Goal: Find specific page/section: Find specific page/section

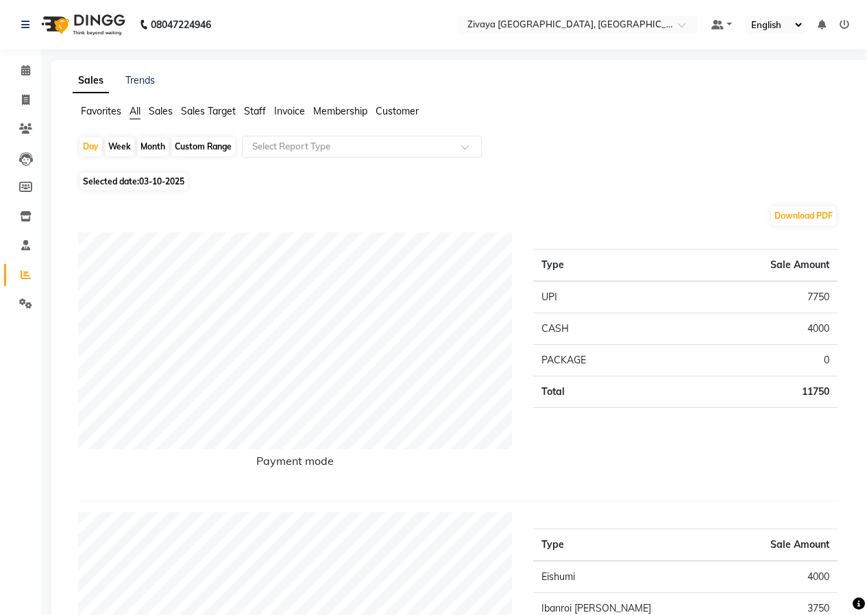
click at [81, 28] on img at bounding box center [82, 24] width 94 height 38
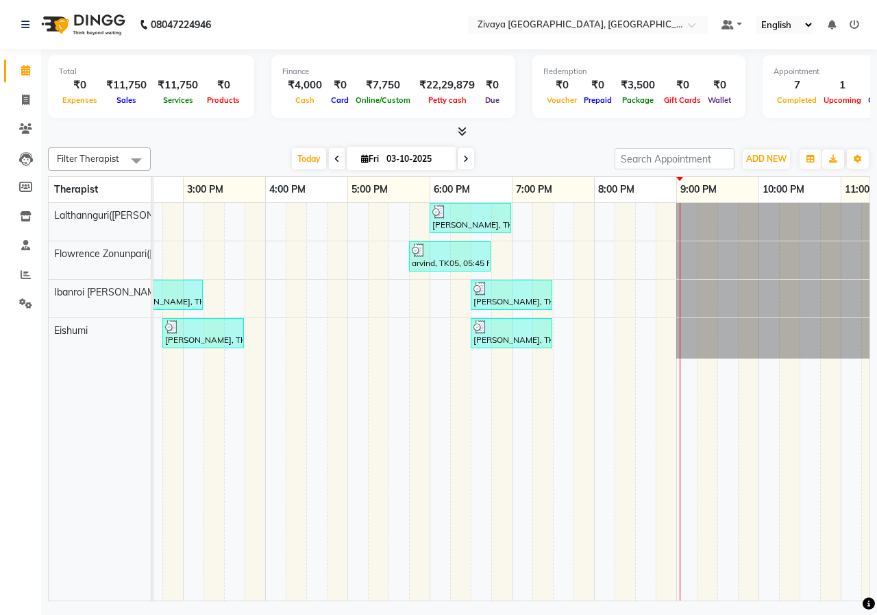
scroll to position [0, 550]
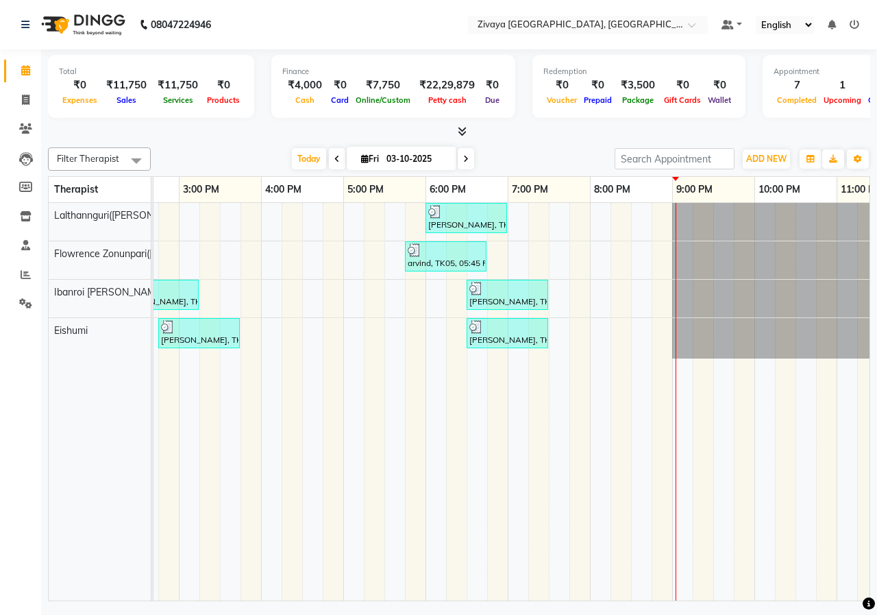
click at [99, 23] on img at bounding box center [82, 24] width 94 height 38
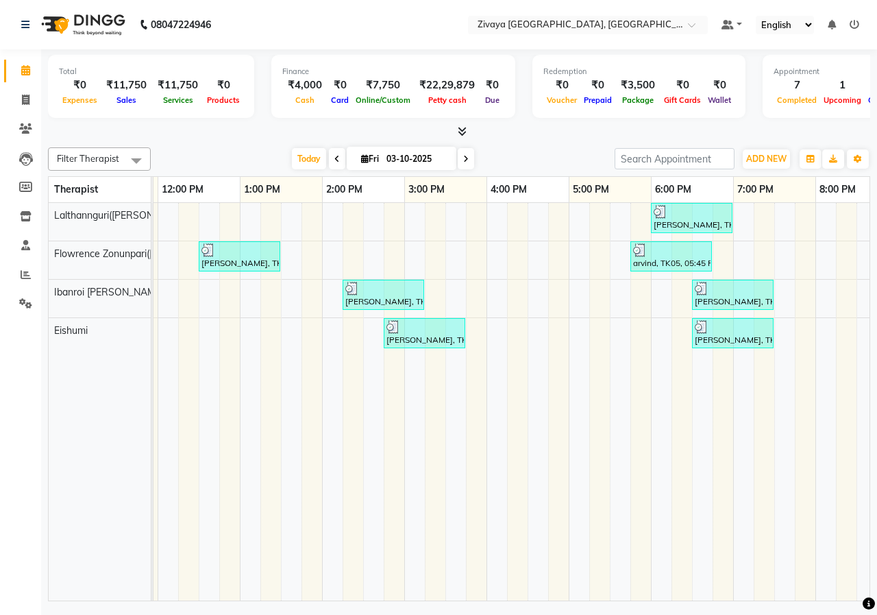
scroll to position [0, 334]
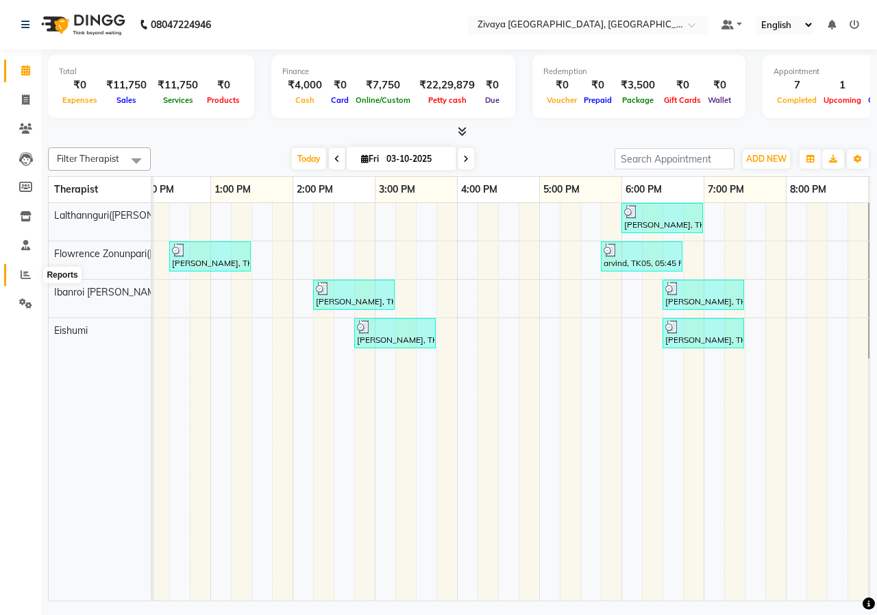
click at [19, 279] on span at bounding box center [26, 275] width 24 height 16
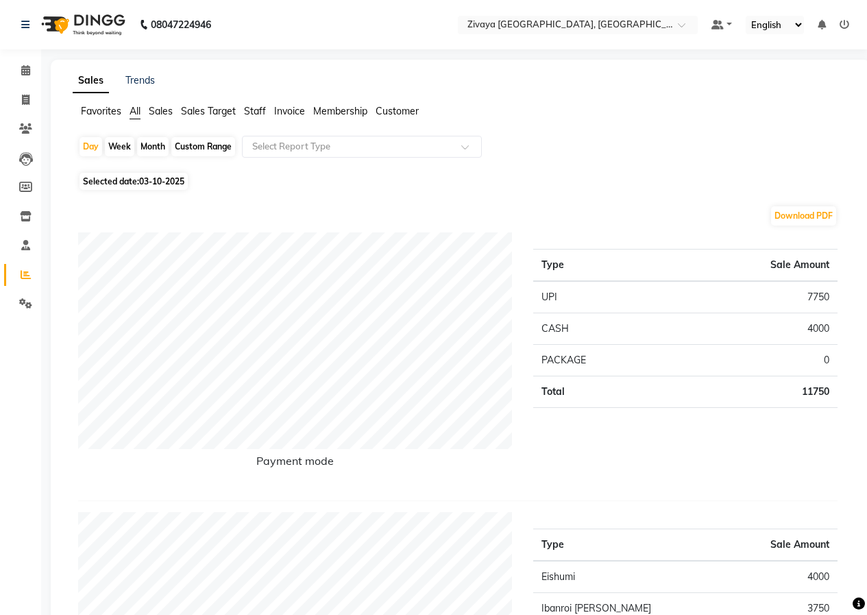
click at [99, 29] on img at bounding box center [82, 24] width 94 height 38
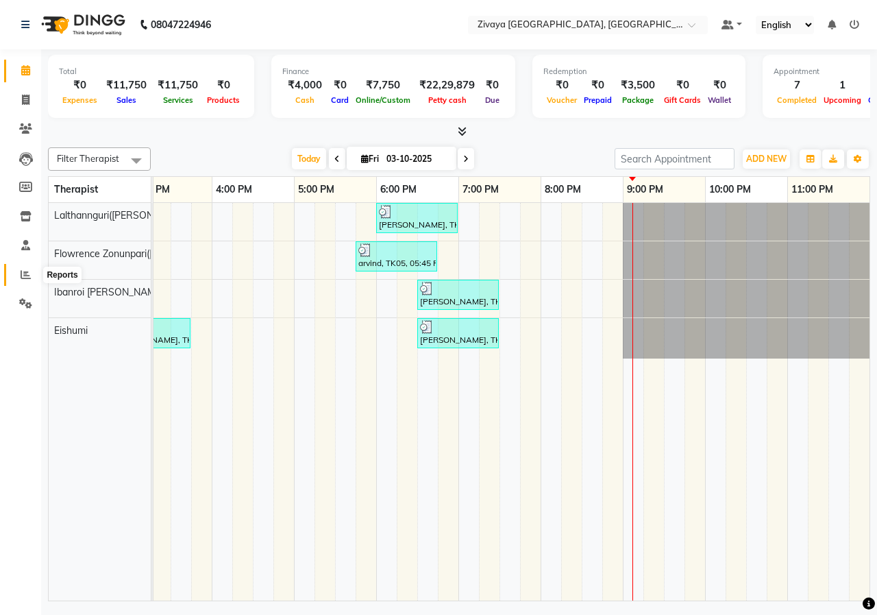
click at [27, 274] on icon at bounding box center [26, 274] width 10 height 10
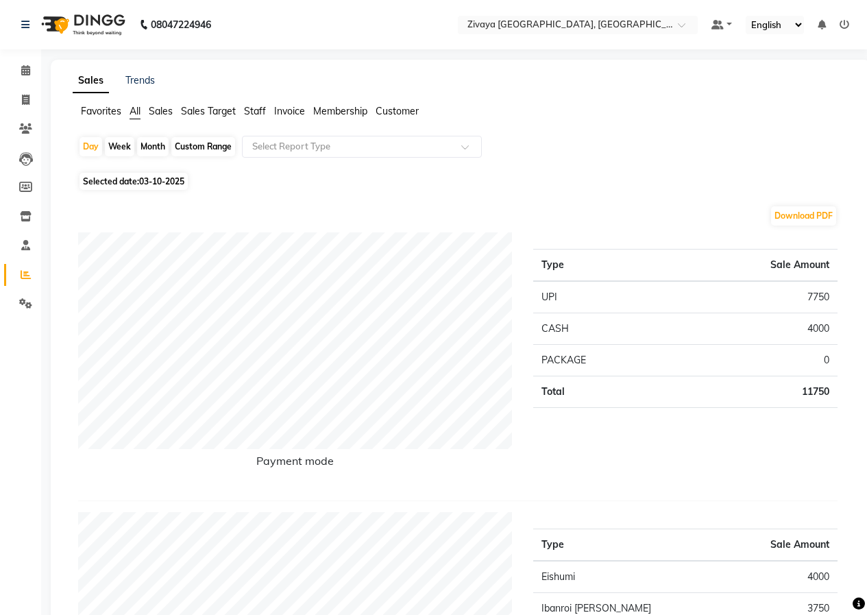
click at [114, 34] on img at bounding box center [82, 24] width 94 height 38
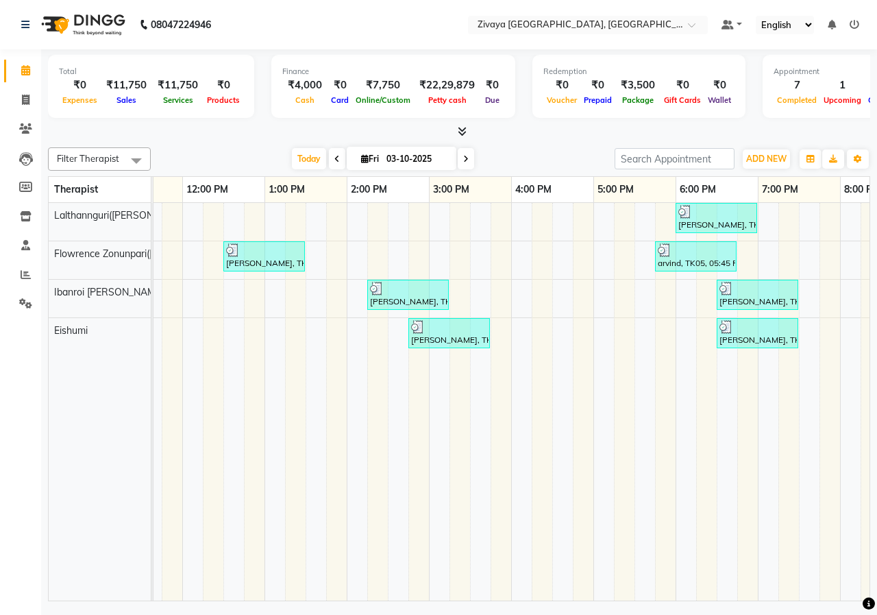
scroll to position [0, 302]
